Goal: Task Accomplishment & Management: Use online tool/utility

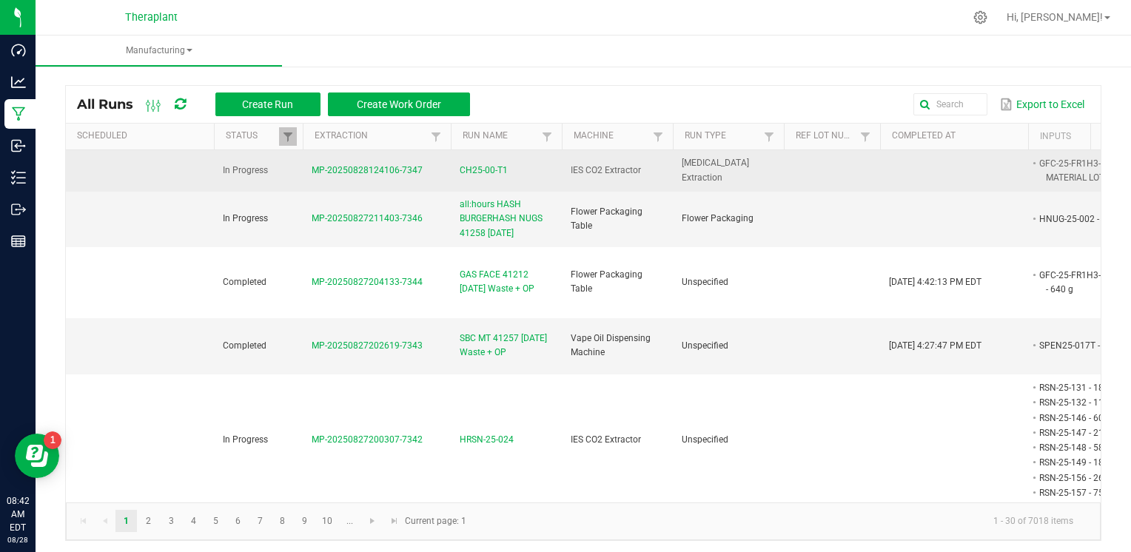
click at [488, 170] on span "CH25-00-T1" at bounding box center [484, 171] width 48 height 14
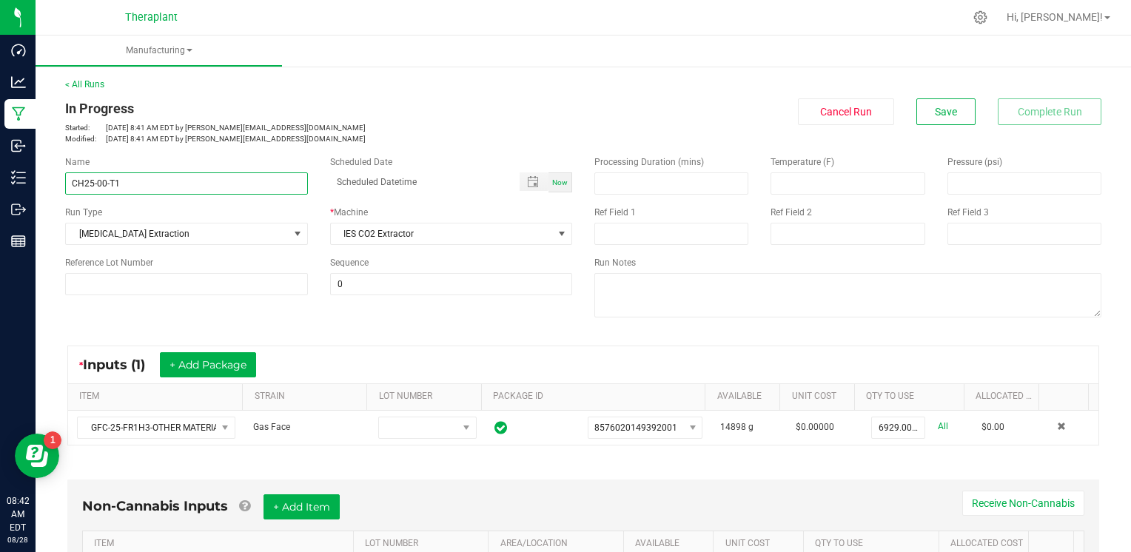
click at [103, 183] on input "CH25-00-T1" at bounding box center [186, 183] width 243 height 22
type input "CH25-059-T1"
click at [945, 111] on span "Save" at bounding box center [946, 112] width 22 height 12
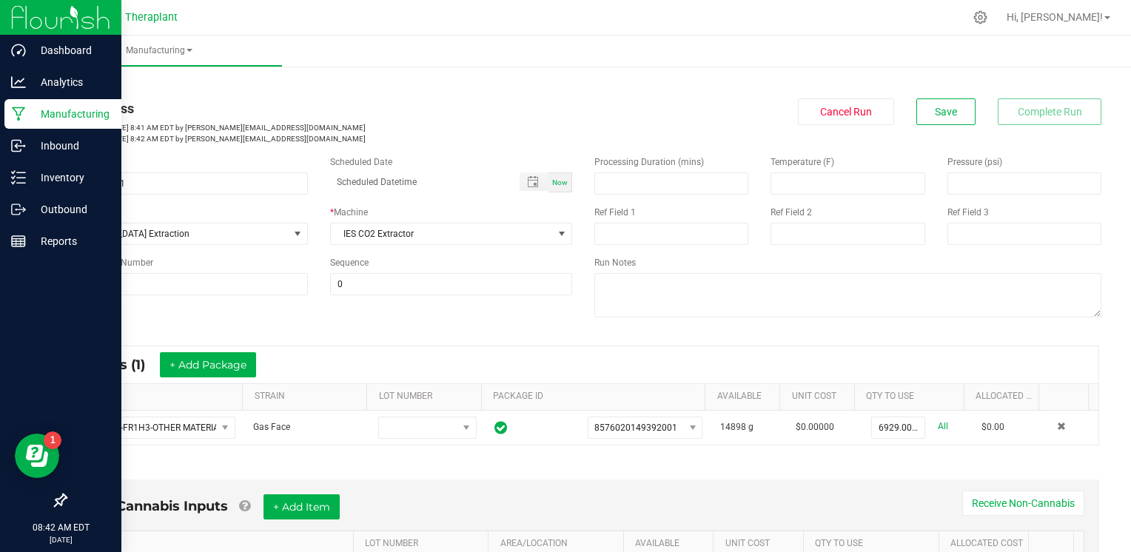
click at [33, 114] on p "Manufacturing" at bounding box center [70, 114] width 89 height 18
